Goal: Task Accomplishment & Management: Manage account settings

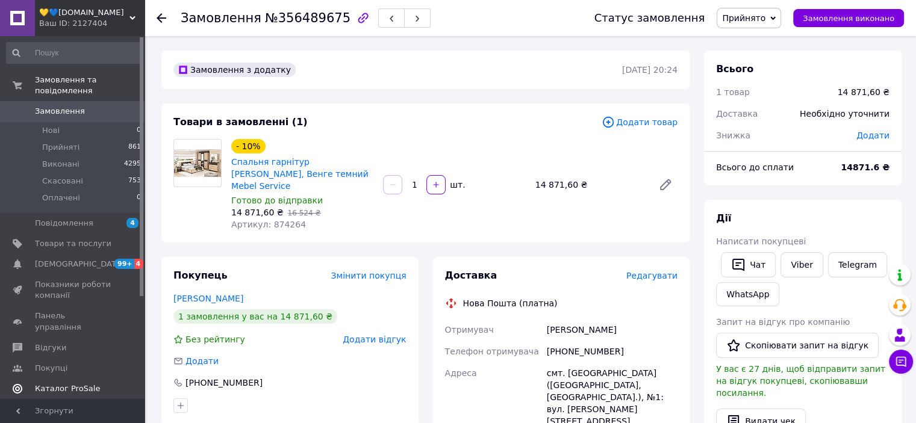
click at [65, 384] on span "Каталог ProSale" at bounding box center [67, 389] width 65 height 11
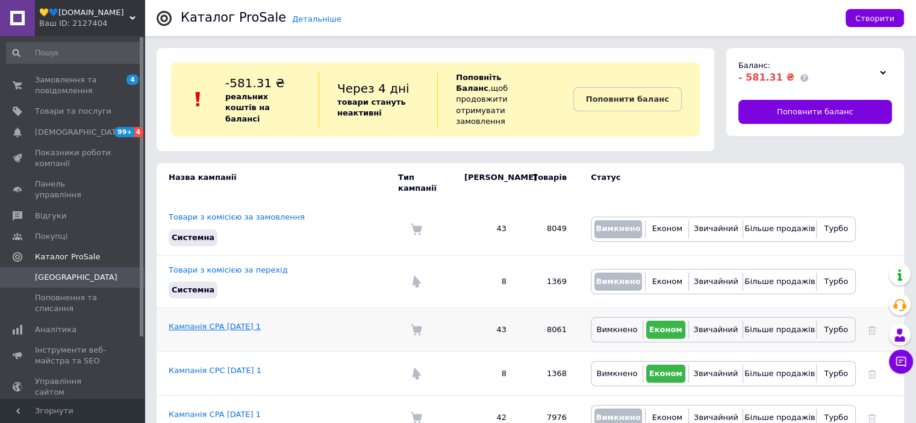
click at [206, 322] on link "Кампанія CPA [DATE] 1" at bounding box center [215, 326] width 92 height 9
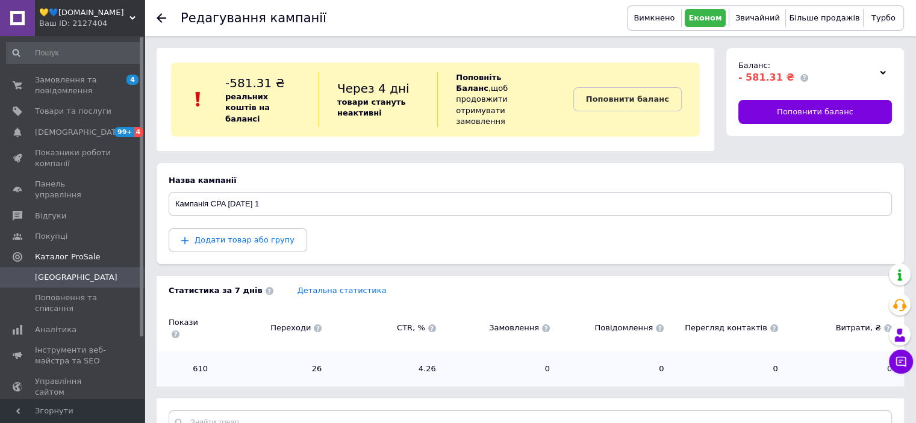
click at [51, 272] on span "[GEOGRAPHIC_DATA]" at bounding box center [76, 277] width 83 height 11
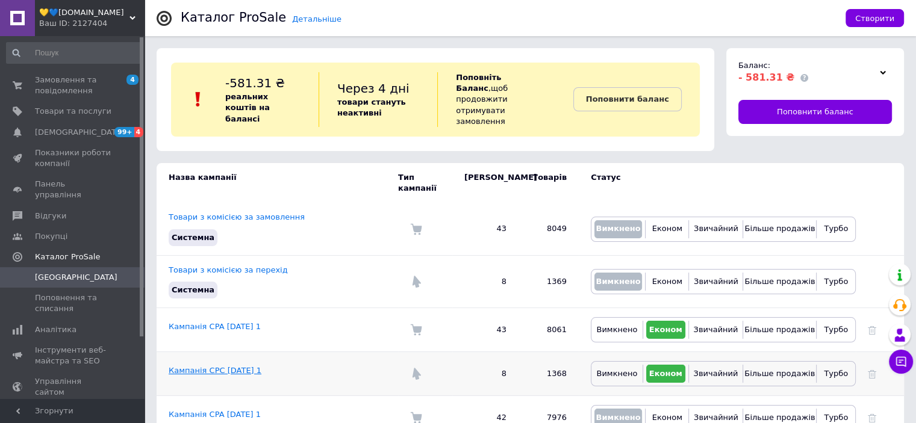
click at [233, 366] on link "Кампанія CPC [DATE] 1" at bounding box center [215, 370] width 93 height 9
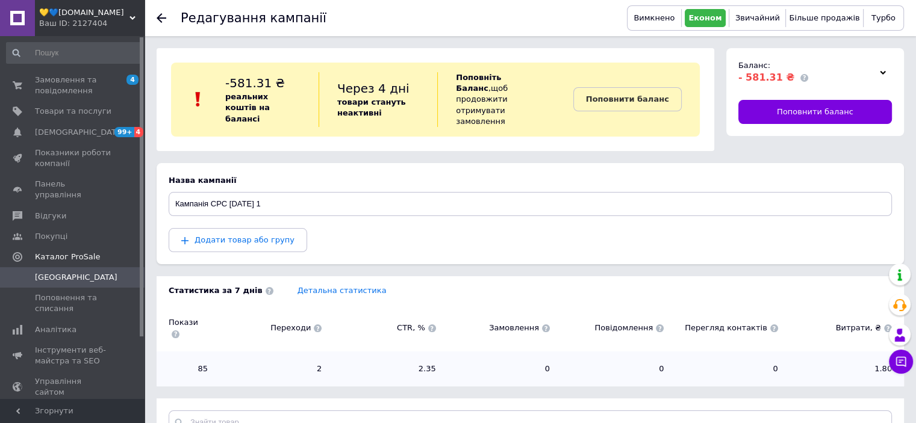
click at [53, 272] on span "[GEOGRAPHIC_DATA]" at bounding box center [76, 277] width 83 height 11
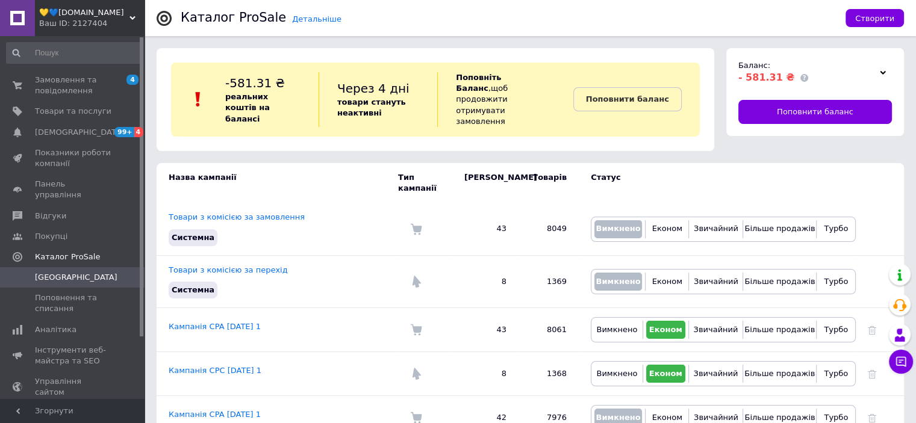
click at [224, 322] on link "Кампанія CPA [DATE] 1" at bounding box center [215, 326] width 92 height 9
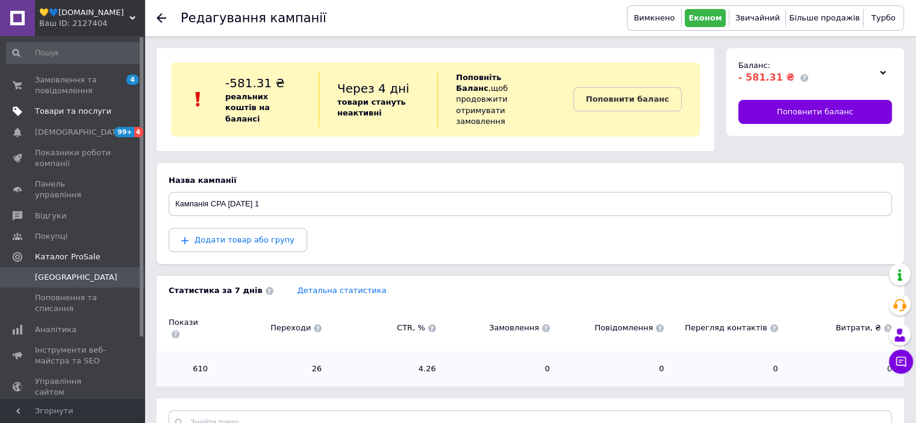
click at [65, 106] on span "Товари та послуги" at bounding box center [73, 111] width 76 height 11
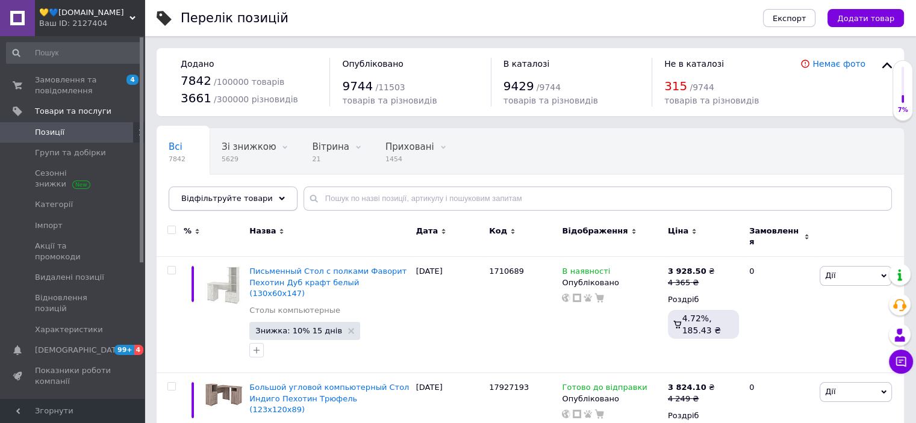
click at [279, 201] on icon at bounding box center [282, 199] width 6 height 6
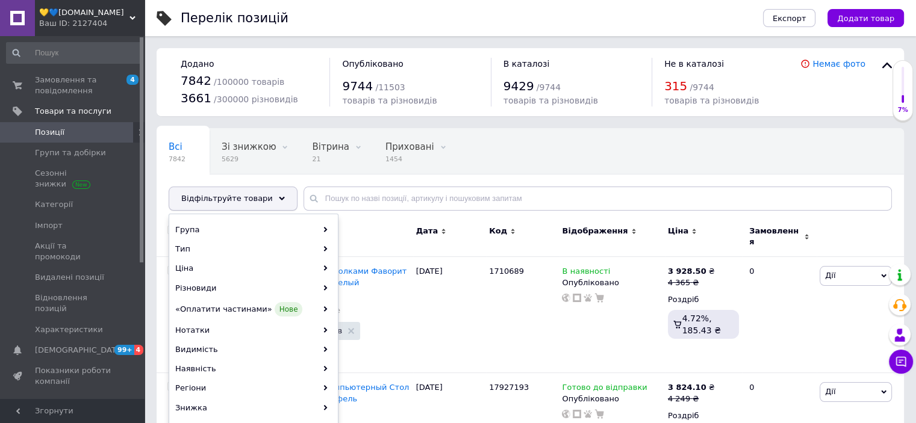
scroll to position [181, 0]
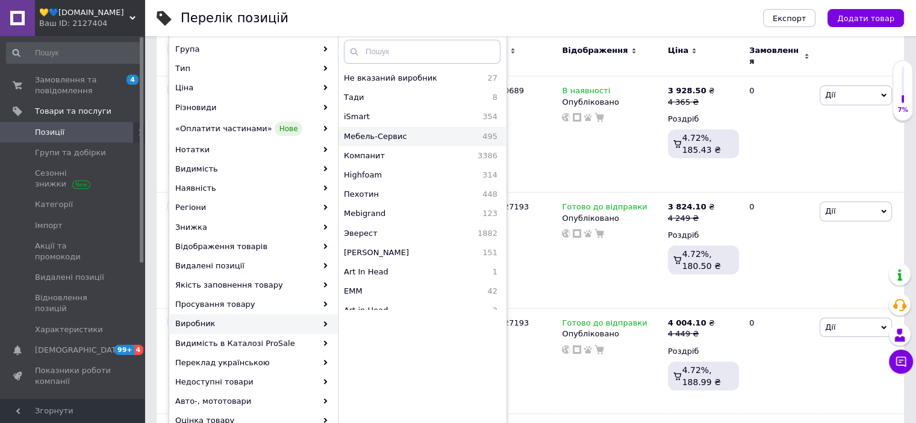
click at [377, 137] on span "Мебель-Сервис" at bounding box center [401, 136] width 115 height 11
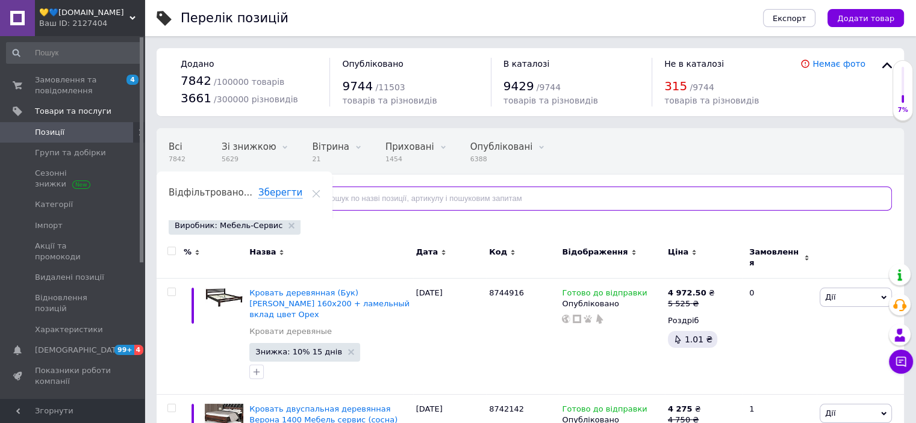
click at [367, 204] on input "text" at bounding box center [598, 199] width 588 height 24
type input "верона"
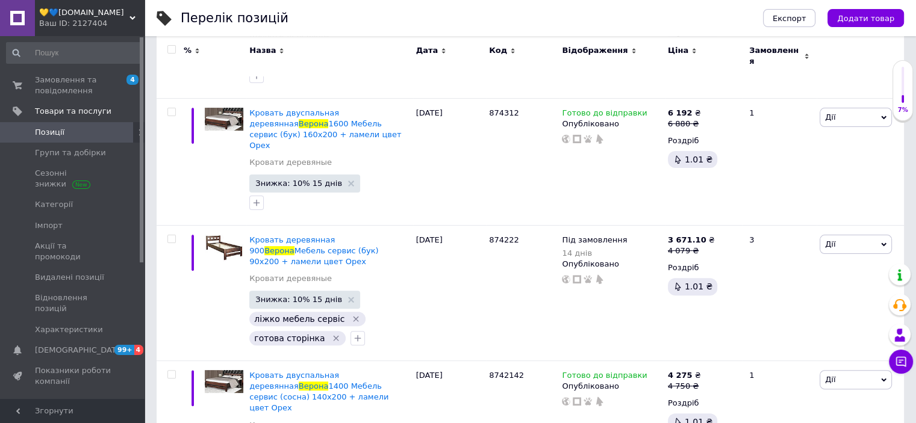
scroll to position [332, 0]
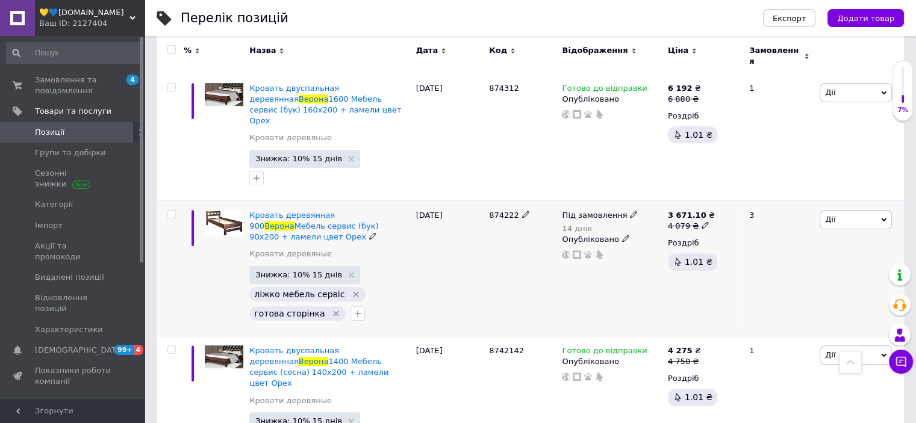
click at [702, 222] on icon at bounding box center [705, 225] width 7 height 7
click at [734, 195] on input "4079" at bounding box center [763, 207] width 92 height 24
type input "4479"
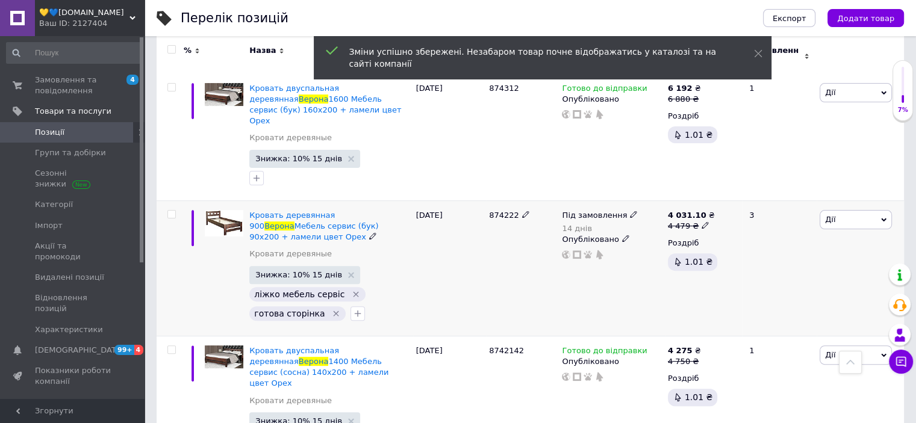
click at [702, 222] on use at bounding box center [705, 225] width 7 height 7
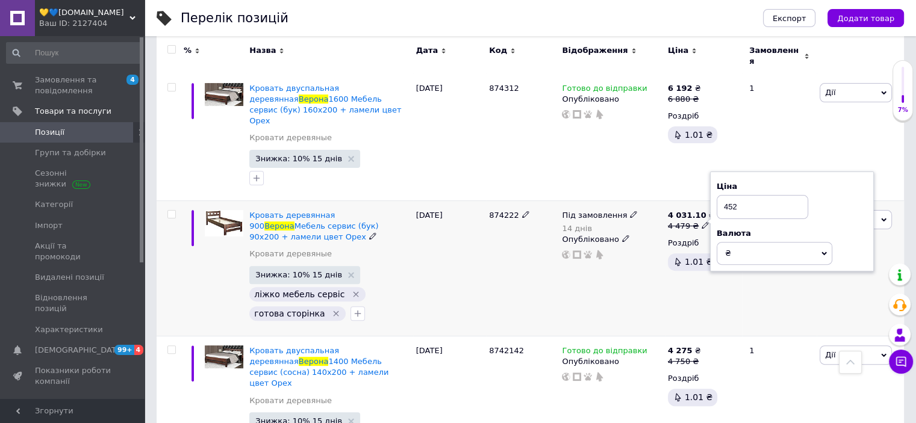
type input "4520"
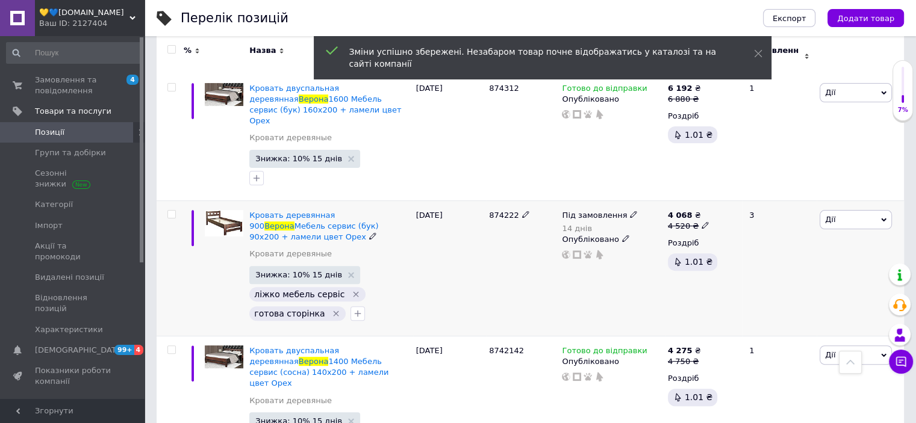
click at [702, 222] on use at bounding box center [705, 225] width 7 height 7
type input "4550"
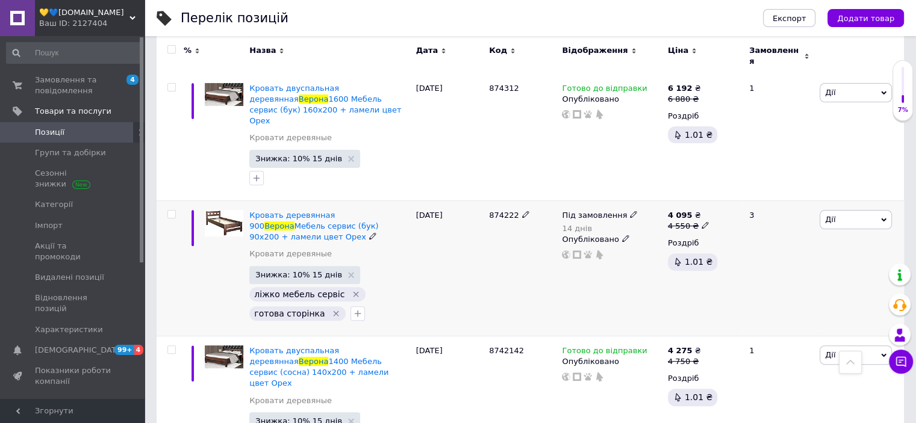
click at [630, 210] on span at bounding box center [633, 214] width 7 height 8
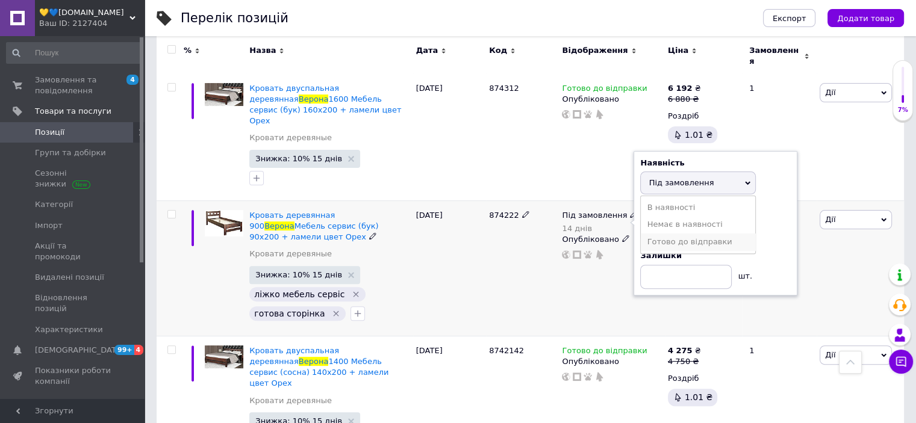
click at [666, 234] on li "Готово до відправки" at bounding box center [698, 242] width 114 height 17
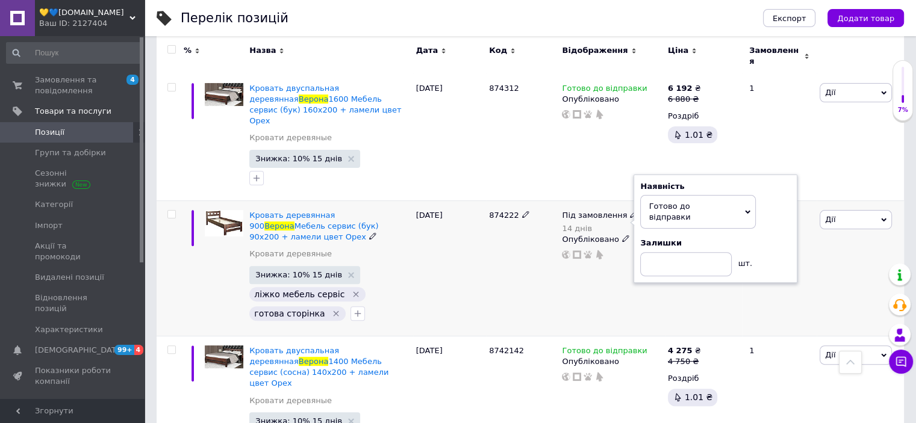
click at [488, 223] on div "874222" at bounding box center [522, 269] width 73 height 136
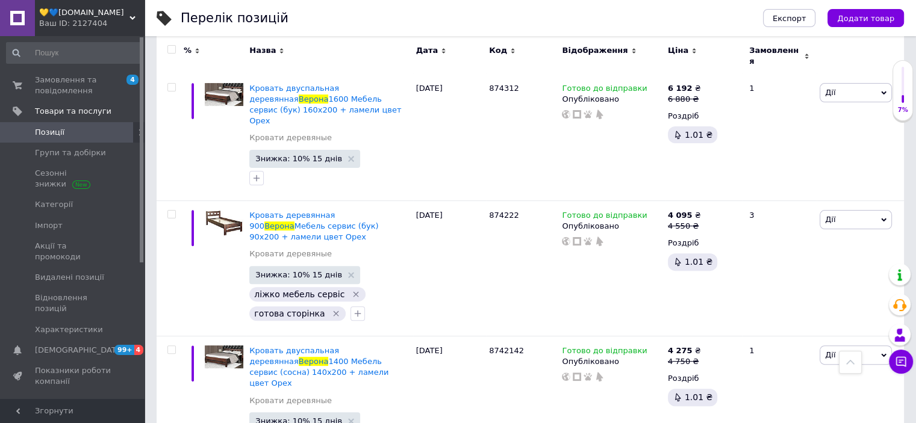
click at [35, 129] on span "Позиції" at bounding box center [50, 132] width 30 height 11
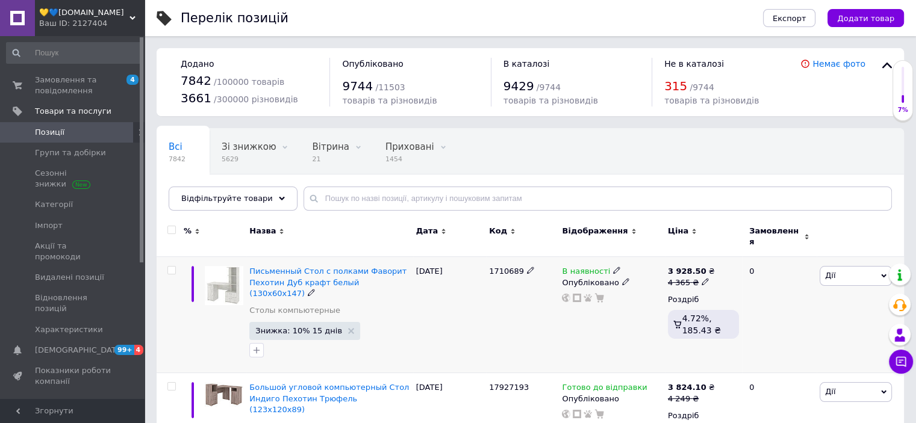
click at [881, 273] on icon at bounding box center [883, 275] width 5 height 5
click at [779, 325] on li "Копіювати" at bounding box center [812, 333] width 160 height 17
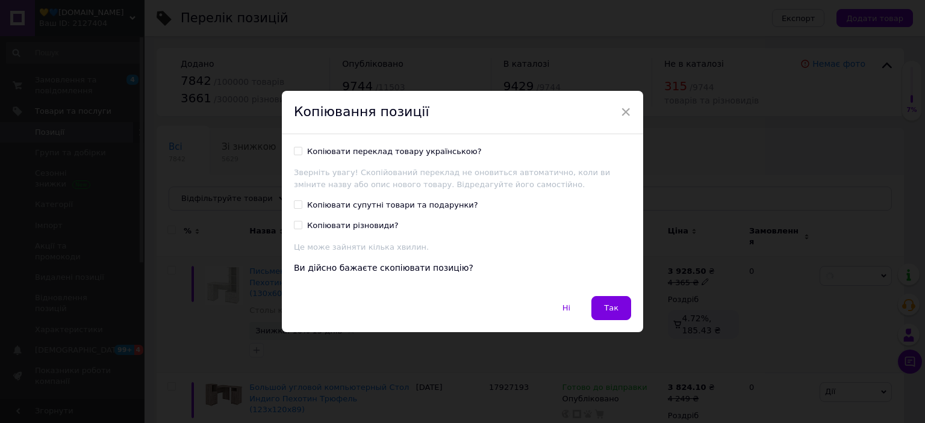
click at [294, 150] on input "Копіювати переклад товару українською?" at bounding box center [298, 151] width 8 height 8
checkbox input "true"
click at [618, 311] on button "Так" at bounding box center [611, 308] width 40 height 24
